Goal: Register for event/course

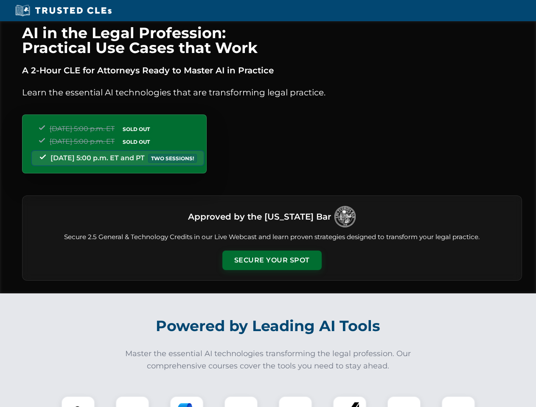
click at [272, 261] on button "Secure Your Spot" at bounding box center [271, 261] width 99 height 20
click at [78, 402] on img at bounding box center [78, 413] width 25 height 25
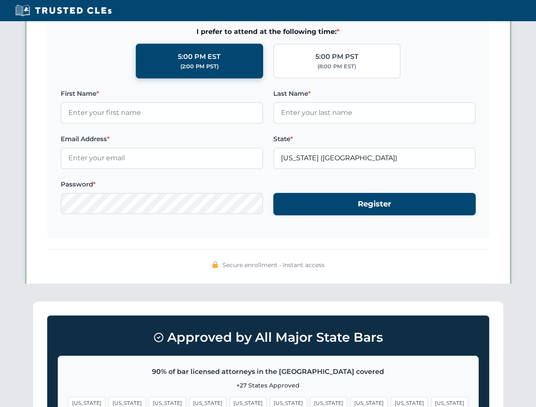
click at [310, 402] on span "[US_STATE]" at bounding box center [328, 403] width 37 height 12
click at [391, 402] on span "[US_STATE]" at bounding box center [409, 403] width 37 height 12
